Goal: Find specific page/section: Find specific page/section

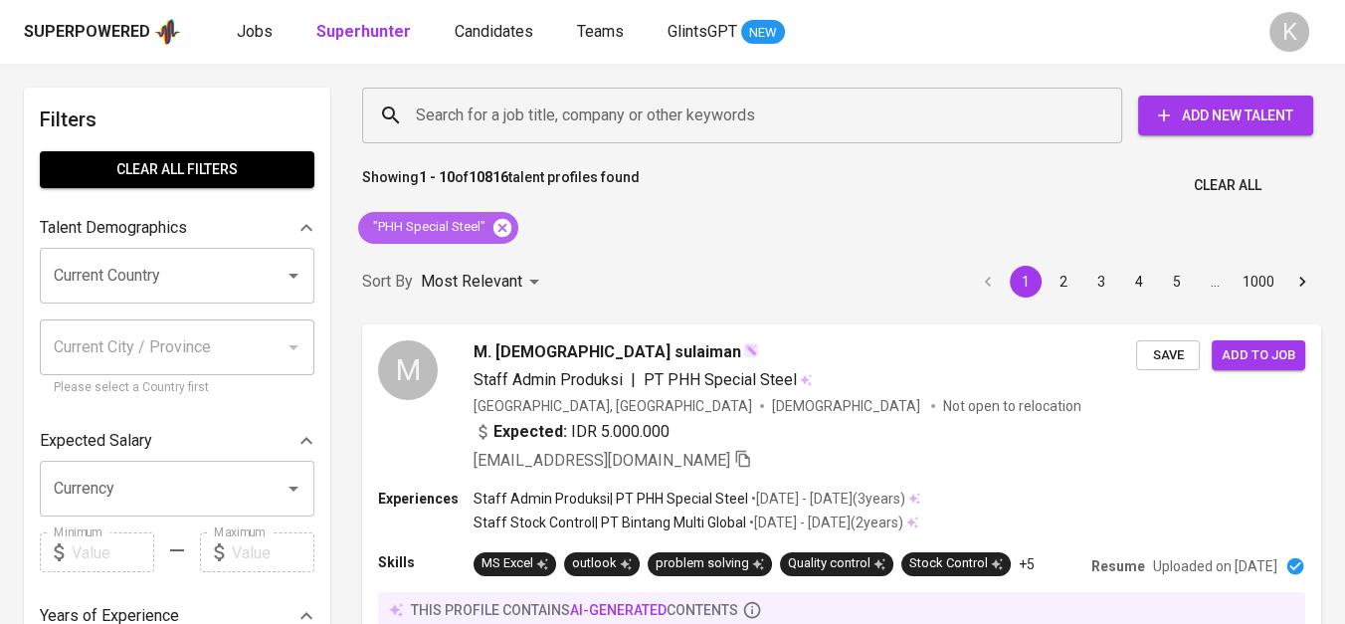
click at [504, 224] on icon at bounding box center [502, 228] width 22 height 22
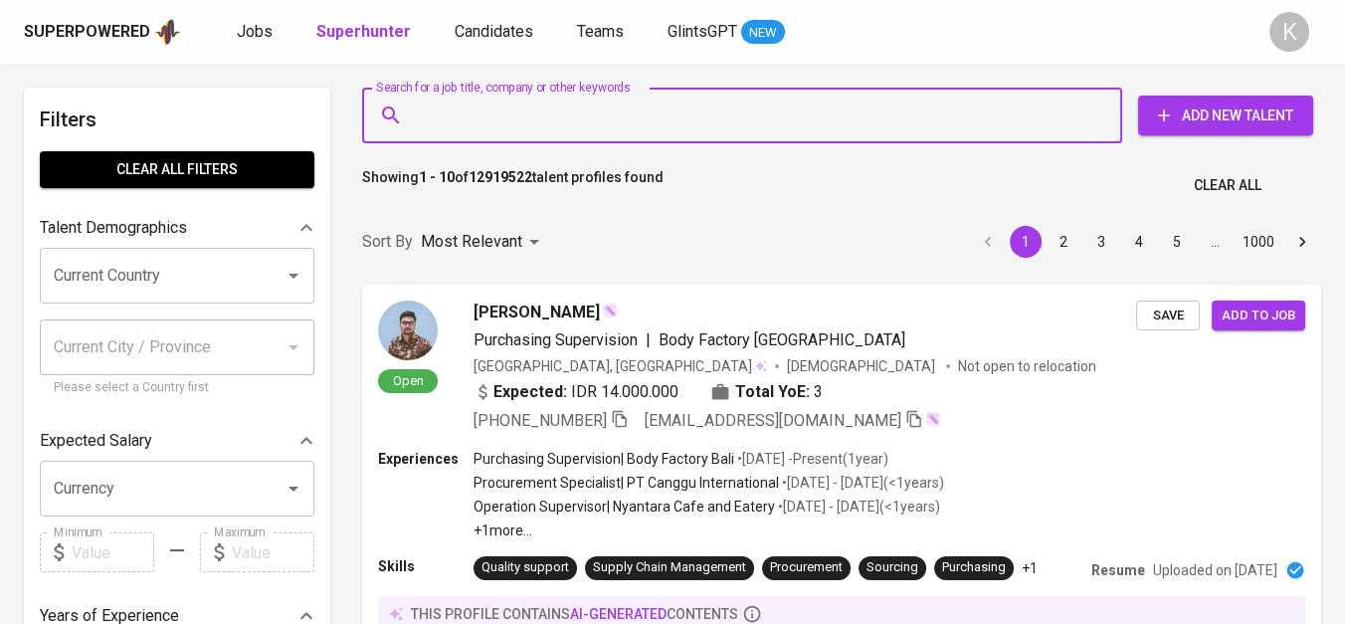
click at [593, 113] on input "Search for a job title, company or other keywords" at bounding box center [747, 115] width 672 height 38
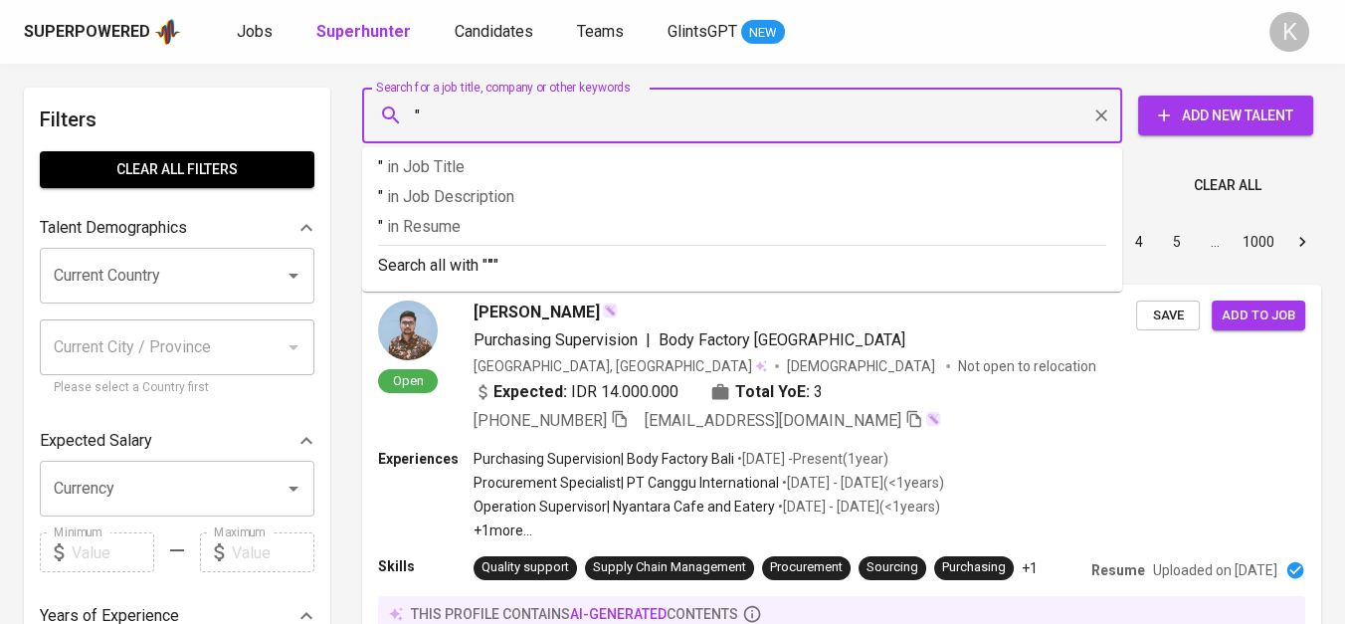
paste input "Paskalis Wahana Citra"
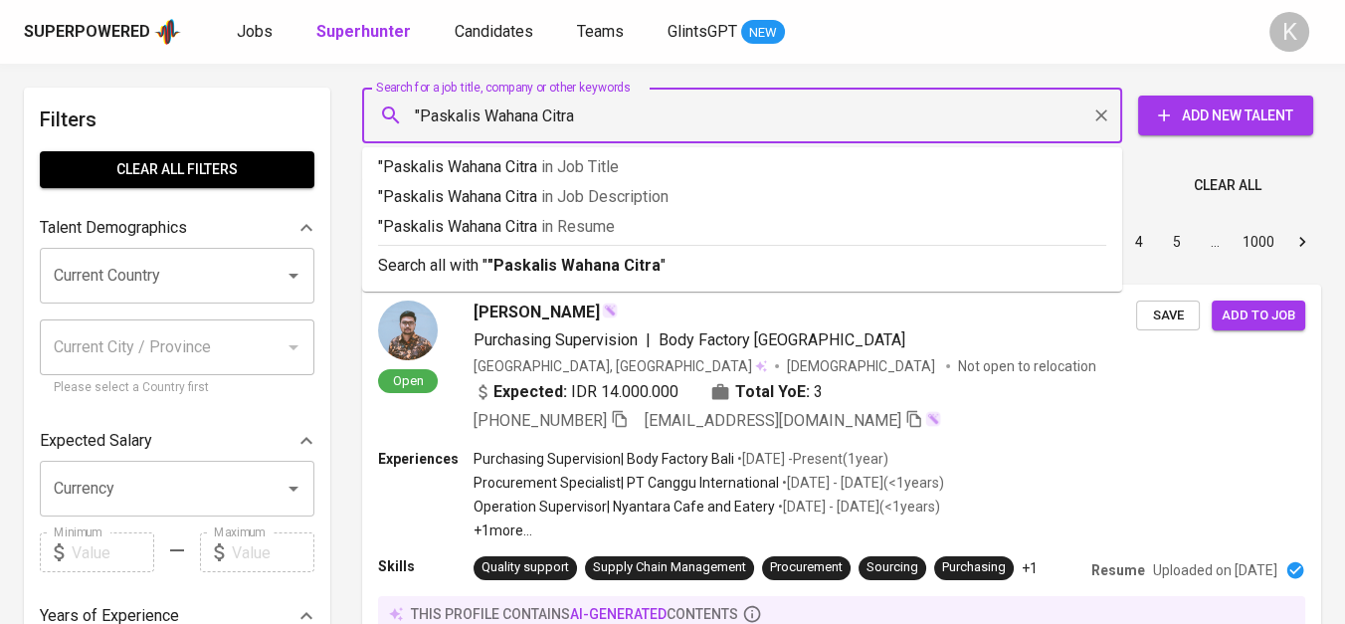
type input ""Paskalis Wahana Citra""
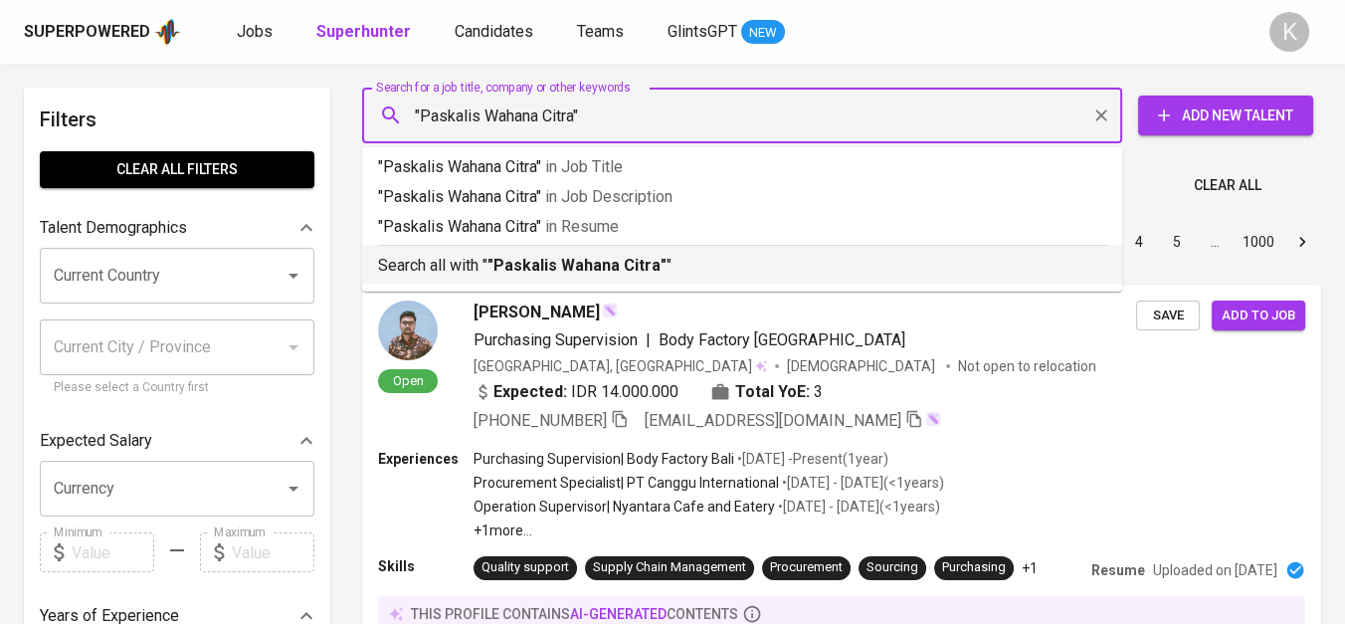
click at [618, 274] on b ""Paskalis Wahana Citra"" at bounding box center [576, 265] width 179 height 19
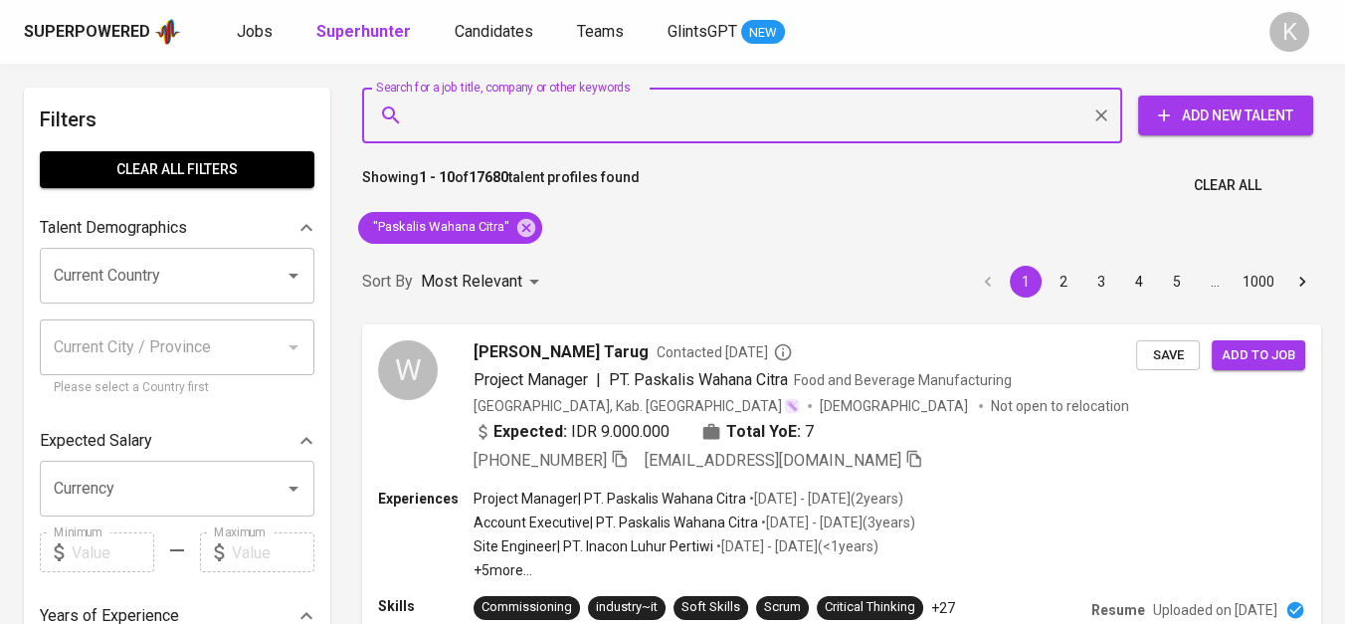
click at [588, 98] on input "Search for a job title, company or other keywords" at bounding box center [747, 115] width 672 height 38
click at [526, 230] on icon at bounding box center [526, 227] width 18 height 18
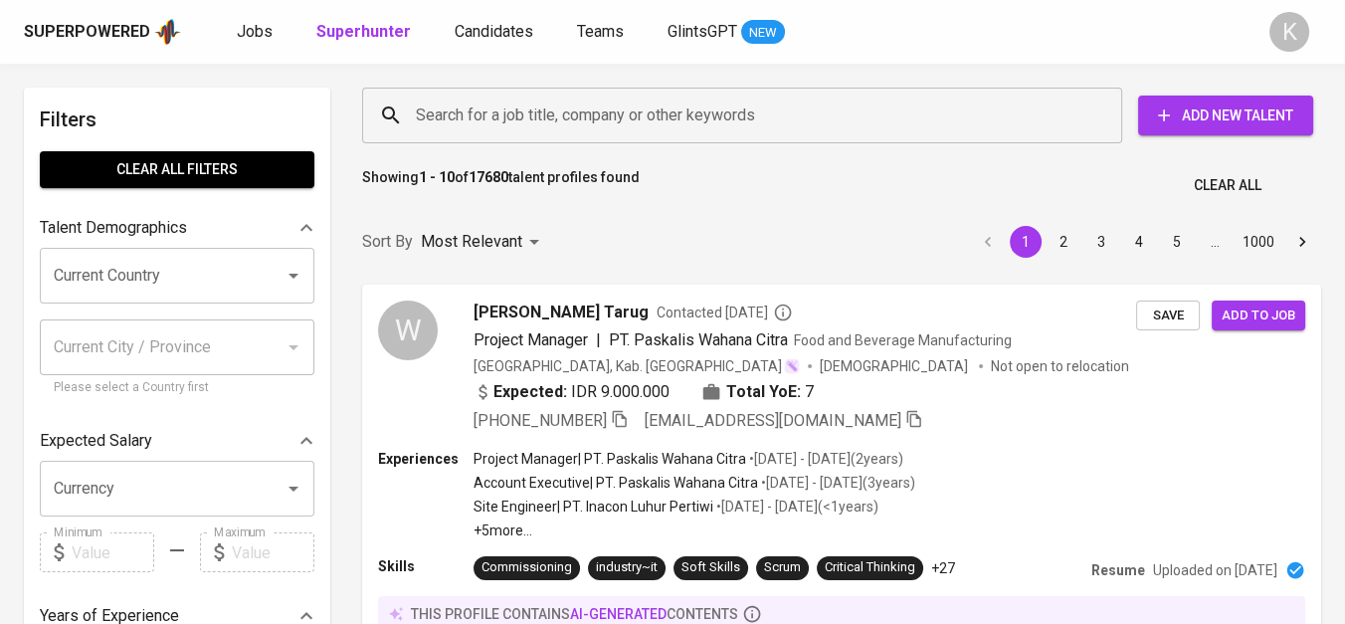
click at [534, 100] on input "Search for a job title, company or other keywords" at bounding box center [747, 115] width 672 height 38
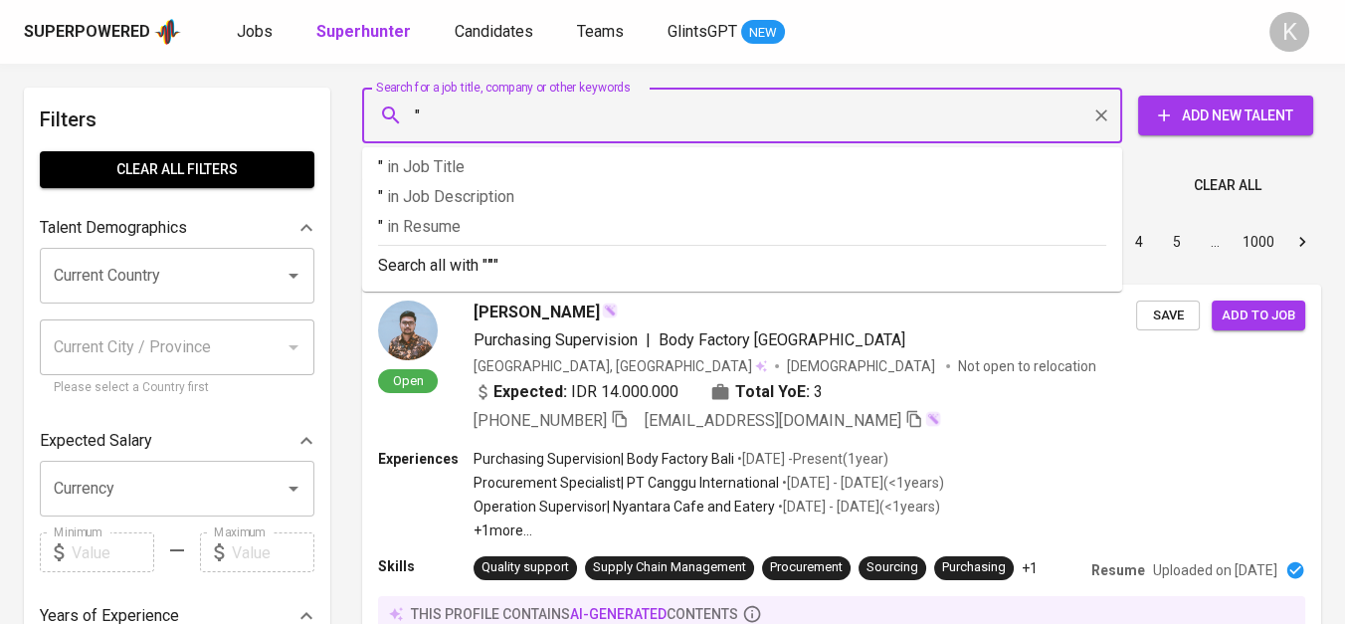
paste input "PT MOTO MANDIRI [GEOGRAPHIC_DATA]"
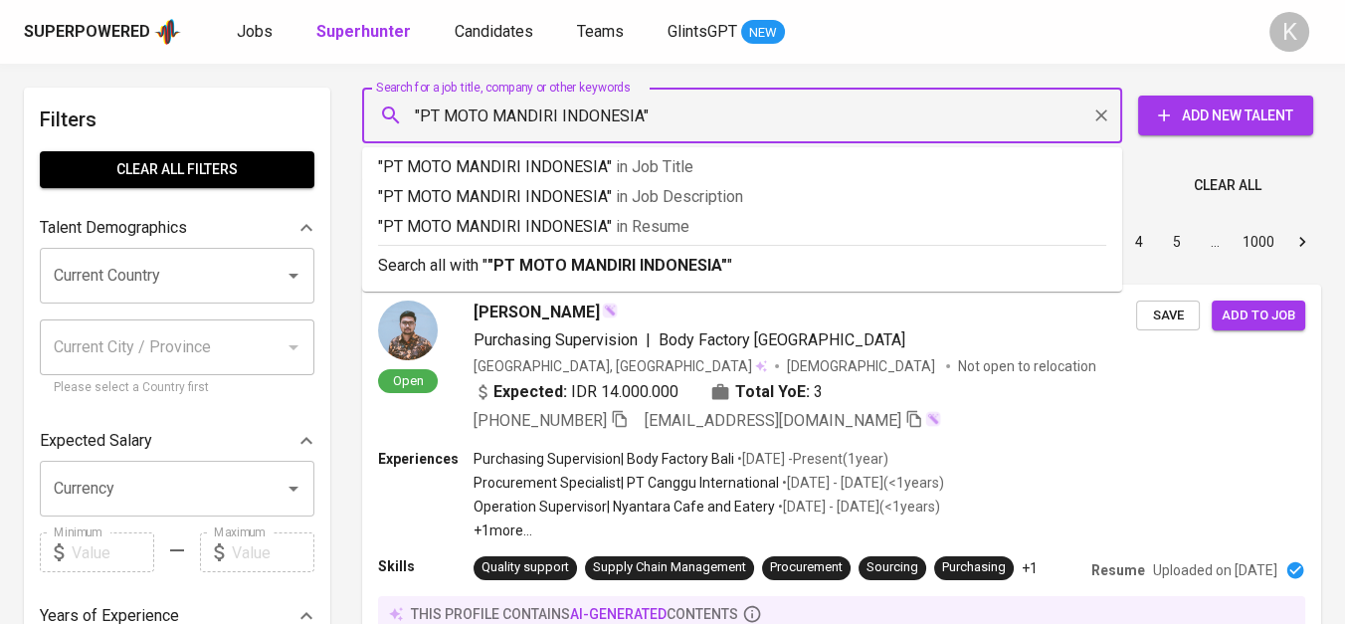
click at [449, 120] on input ""PT MOTO MANDIRI INDONESIA"" at bounding box center [747, 115] width 672 height 38
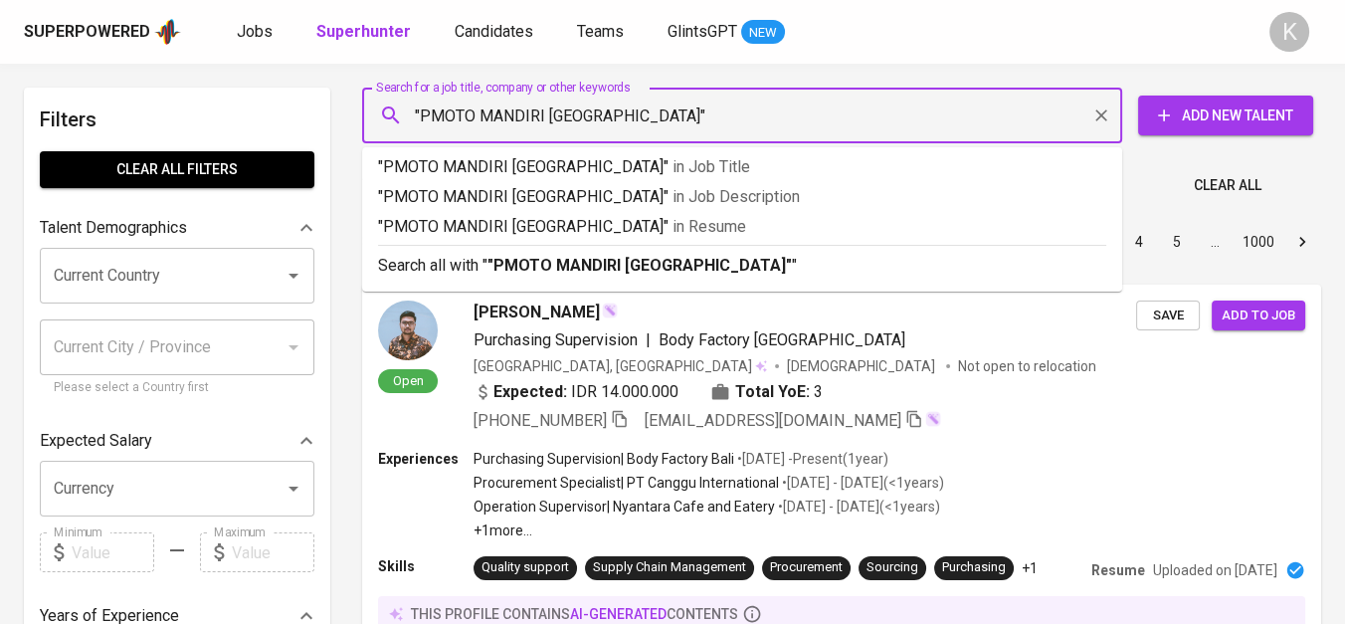
type input ""MOTO MANDIRI INDONESIA""
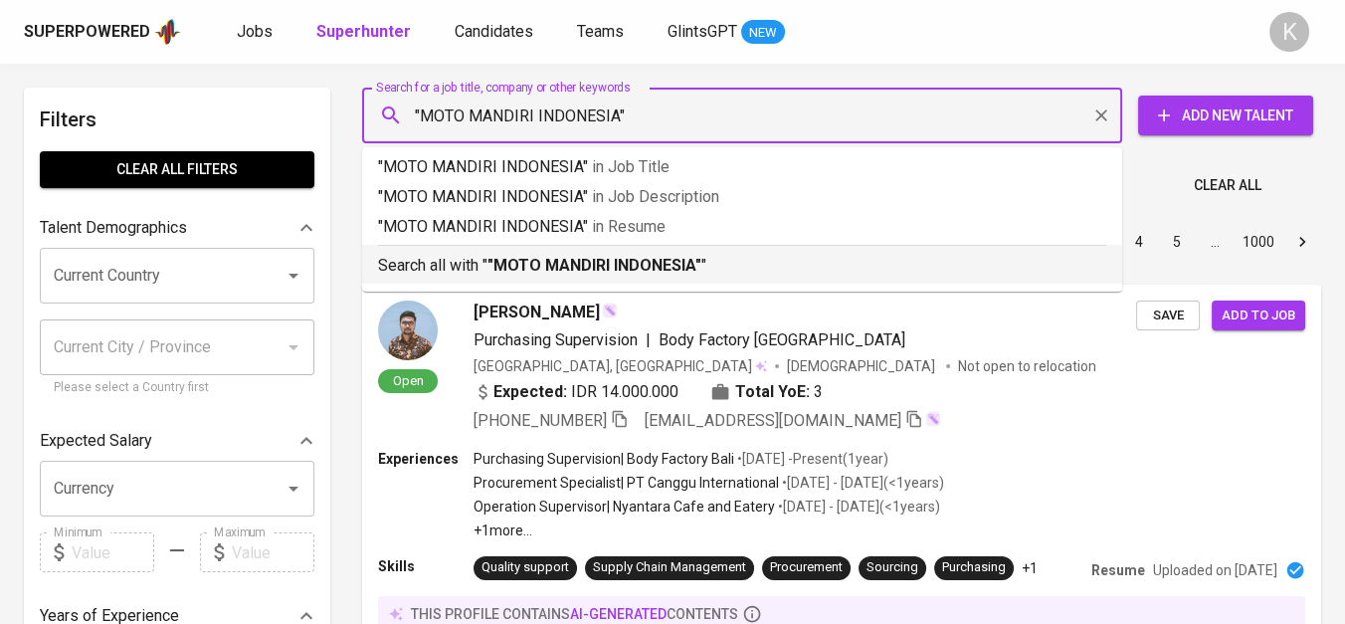
drag, startPoint x: 614, startPoint y: 272, endPoint x: 649, endPoint y: 201, distance: 78.7
click at [614, 272] on b ""MOTO MANDIRI INDONESIA"" at bounding box center [594, 265] width 214 height 19
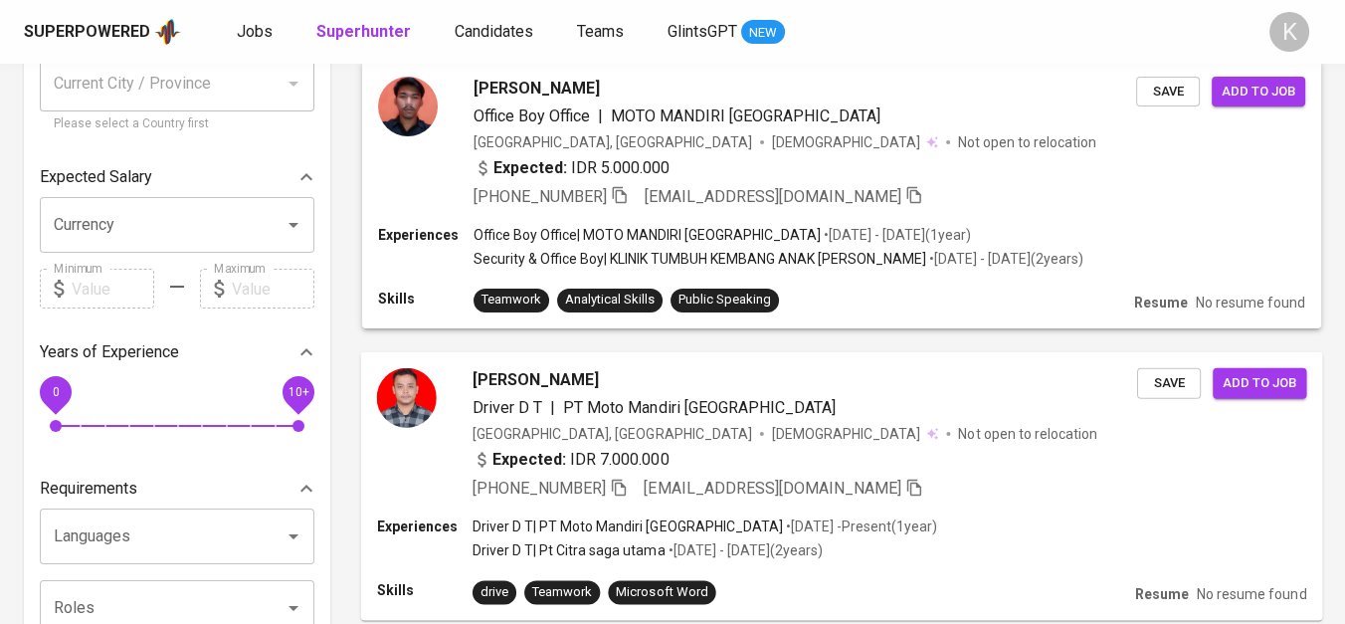
scroll to position [110, 0]
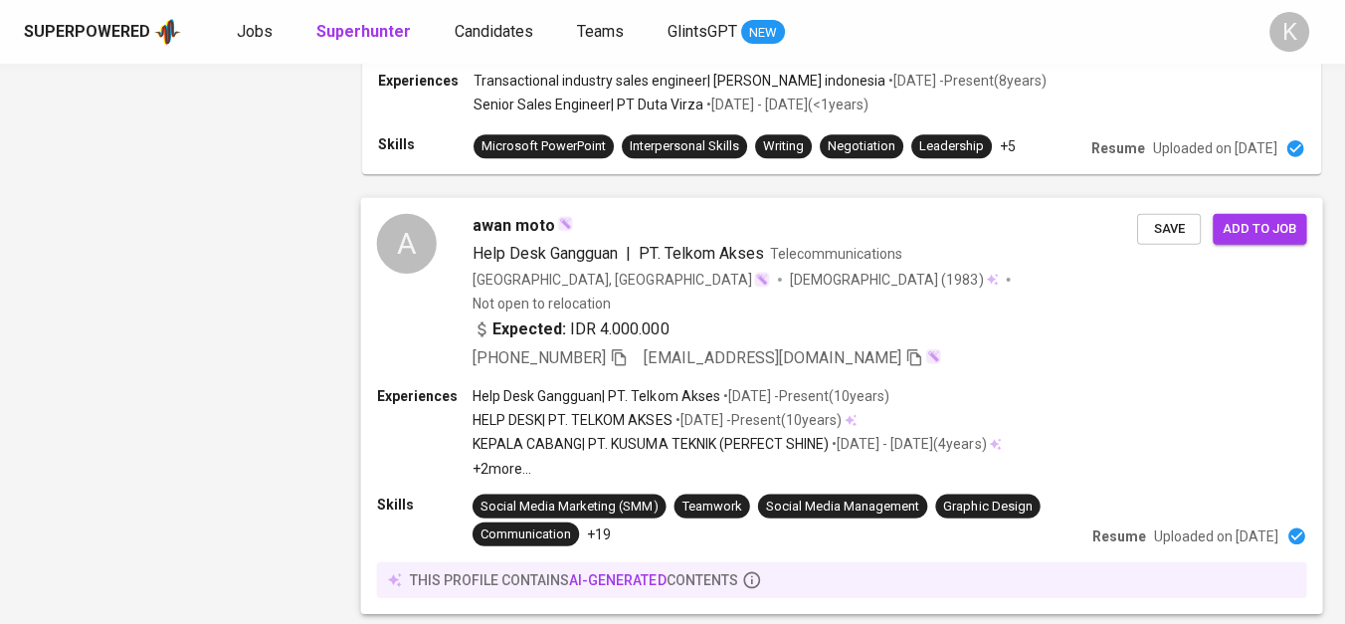
scroll to position [2652, 0]
